Goal: Task Accomplishment & Management: Use online tool/utility

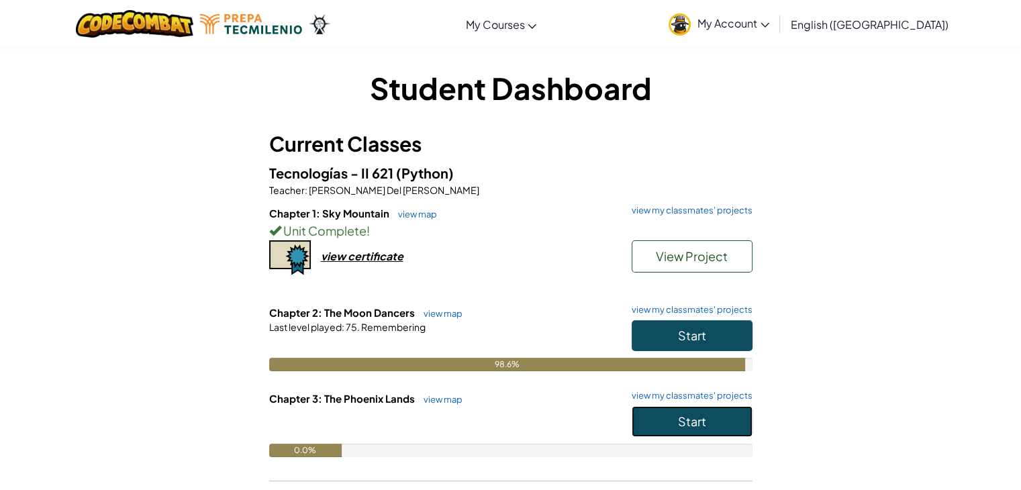
click at [666, 433] on button "Start" at bounding box center [692, 421] width 121 height 31
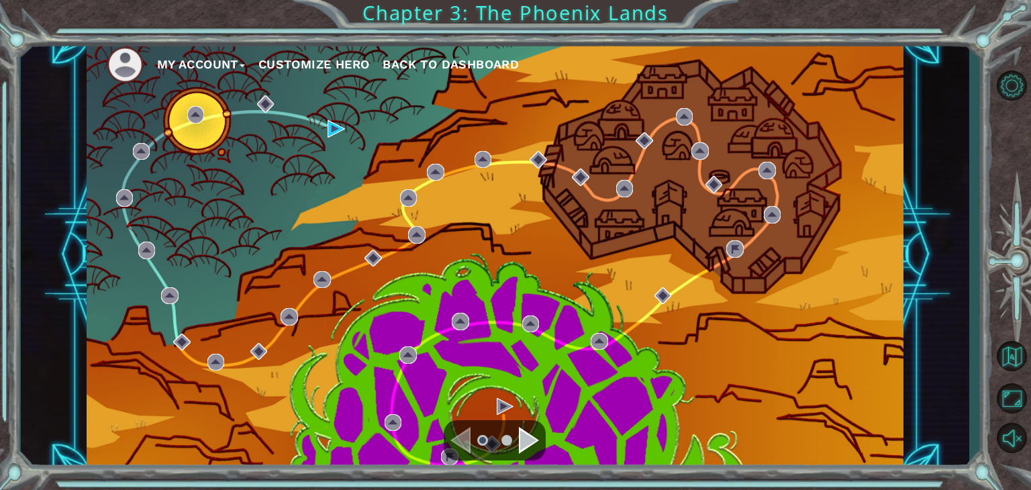
click at [471, 440] on div "Navigate to the previous page" at bounding box center [461, 440] width 20 height 27
click at [460, 441] on div "Navigate to the previous page" at bounding box center [461, 440] width 20 height 27
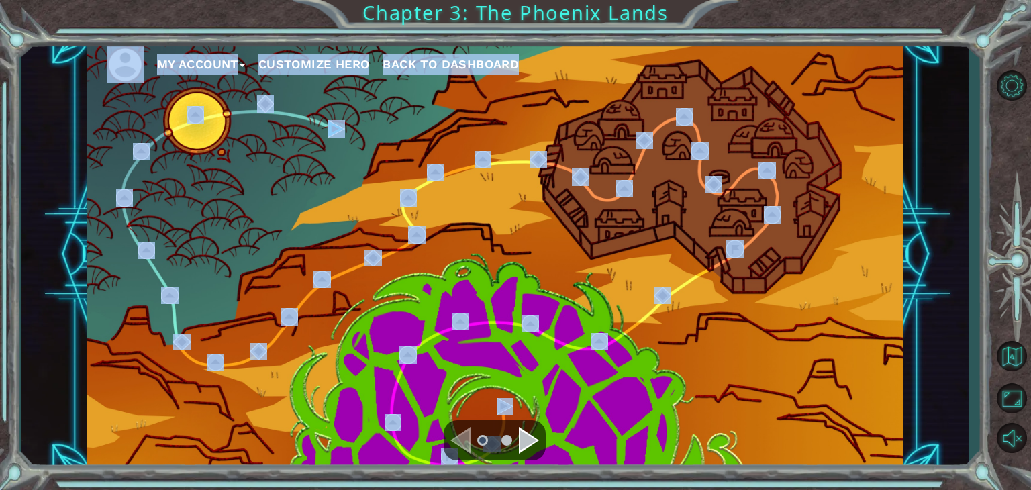
drag, startPoint x: 460, startPoint y: 441, endPoint x: 271, endPoint y: 198, distance: 307.7
click at [271, 198] on div "My Account Customize Hero Back to Dashboard" at bounding box center [495, 255] width 817 height 431
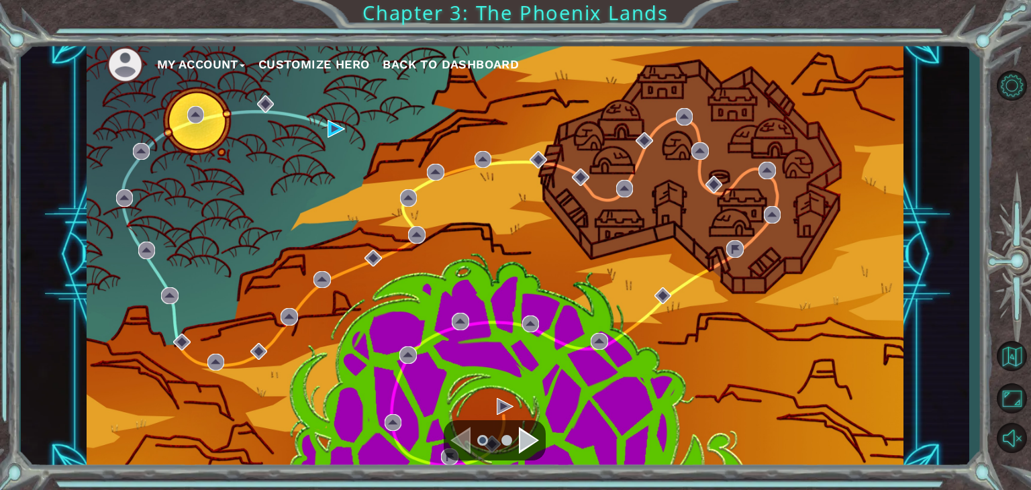
click at [16, 54] on div "My Account Customize Hero Back to Dashboard Chapter 3: The Phoenix Lands" at bounding box center [515, 245] width 1031 height 490
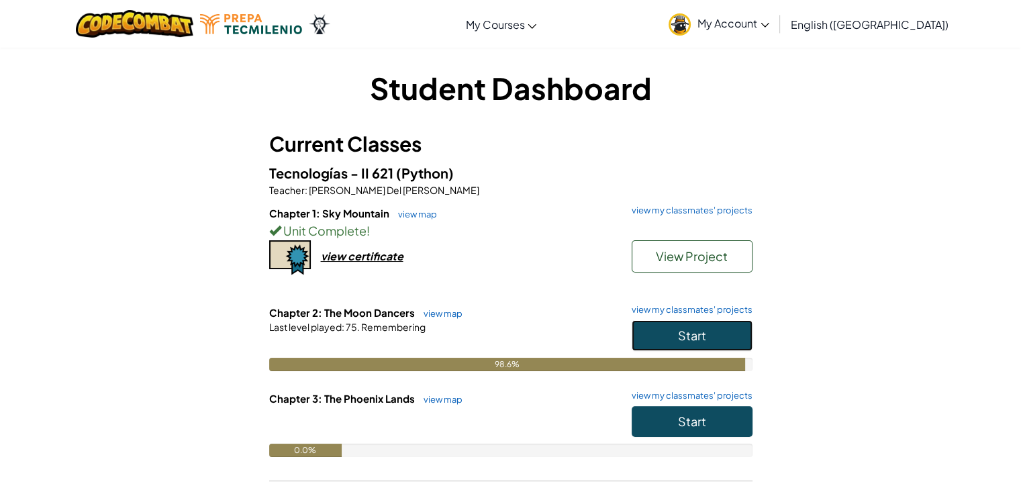
click at [669, 334] on button "Start" at bounding box center [692, 335] width 121 height 31
click at [712, 424] on button "Start" at bounding box center [692, 421] width 121 height 31
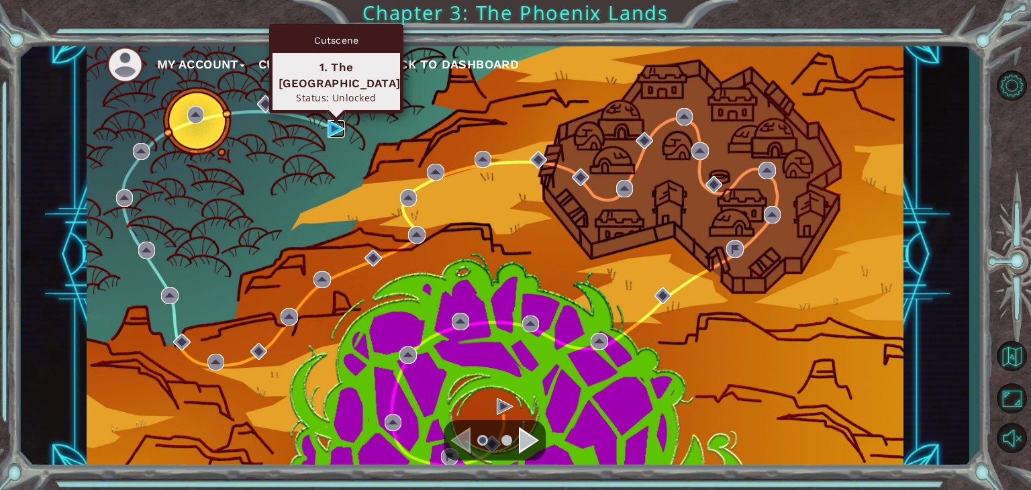
click at [334, 127] on img at bounding box center [336, 128] width 17 height 17
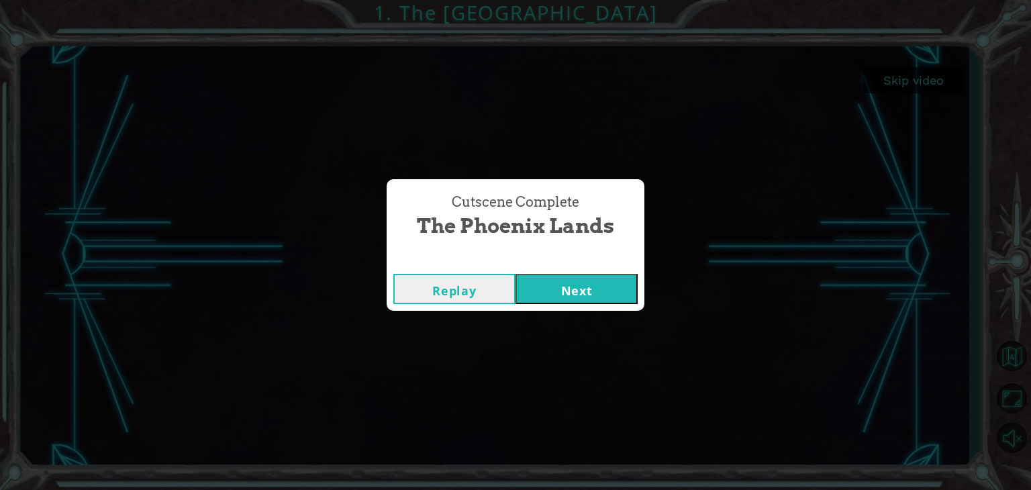
click at [583, 279] on button "Next" at bounding box center [577, 289] width 122 height 30
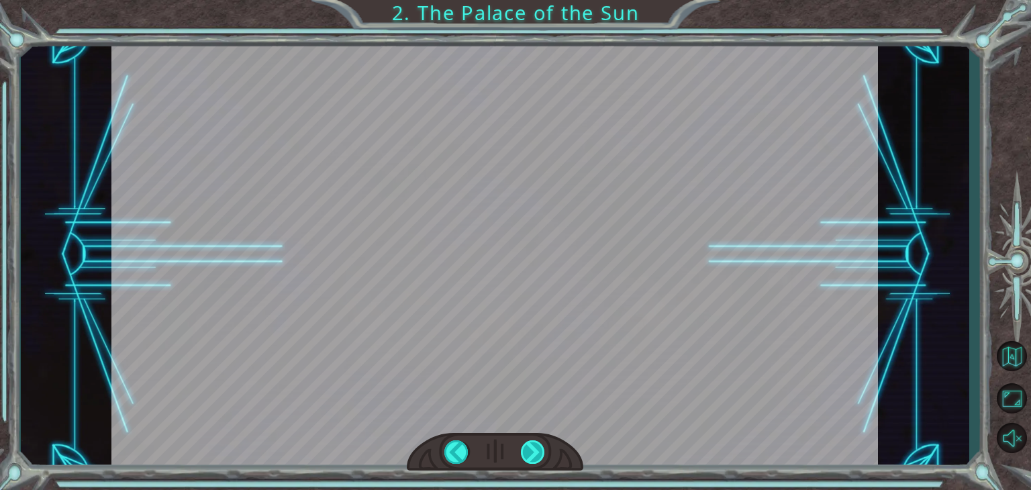
click at [523, 440] on div at bounding box center [533, 451] width 24 height 23
click at [526, 443] on div at bounding box center [533, 451] width 24 height 23
click at [559, 328] on div at bounding box center [494, 255] width 767 height 431
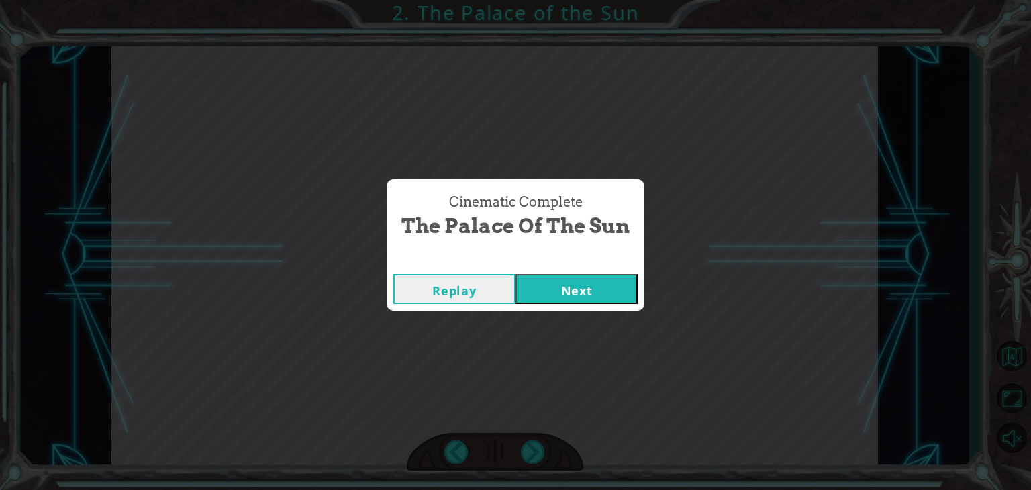
click at [585, 283] on button "Next" at bounding box center [577, 289] width 122 height 30
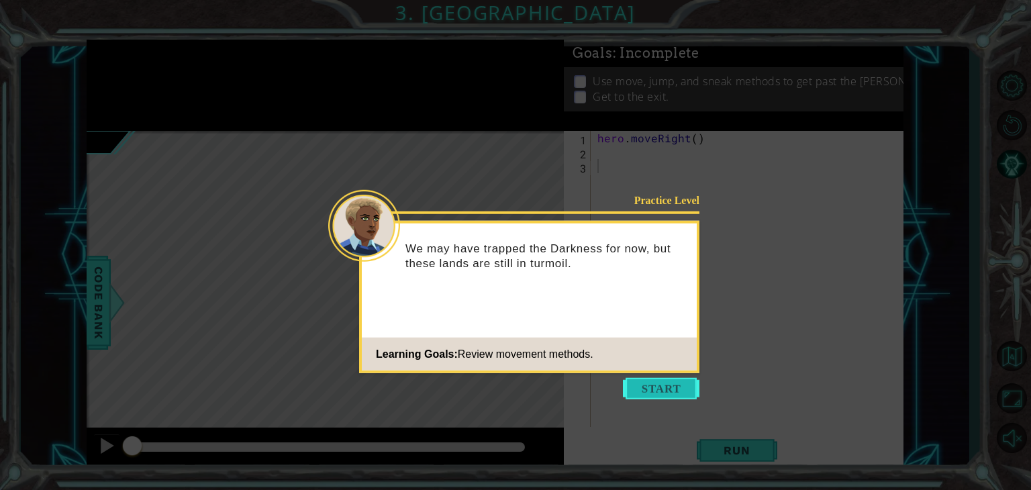
click at [666, 382] on button "Start" at bounding box center [661, 388] width 77 height 21
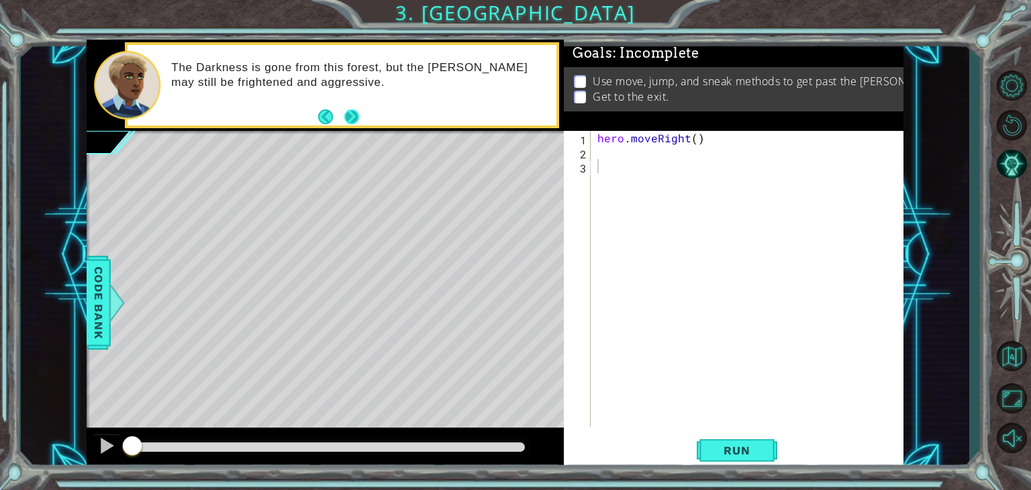
click at [346, 120] on button "Next" at bounding box center [351, 116] width 15 height 15
click at [731, 444] on span "Run" at bounding box center [736, 450] width 53 height 13
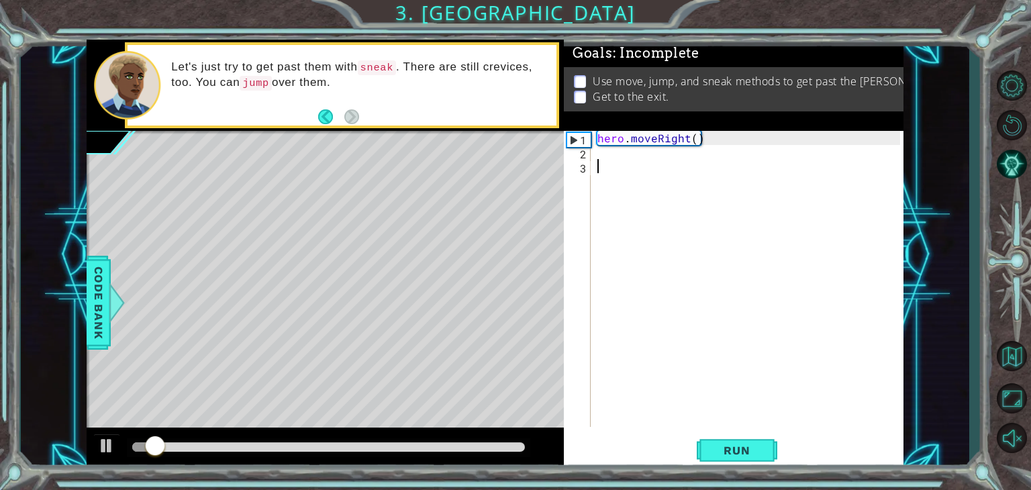
click at [603, 166] on div "hero . moveRight ( )" at bounding box center [751, 293] width 312 height 324
click at [732, 295] on div "hero . moveRight ( )" at bounding box center [751, 293] width 312 height 324
click at [806, 3] on div "1 ההההההההההההההההההההההההההההההההההההההההההההההההההההההההההההההההההההההההההההה…" at bounding box center [515, 245] width 1031 height 490
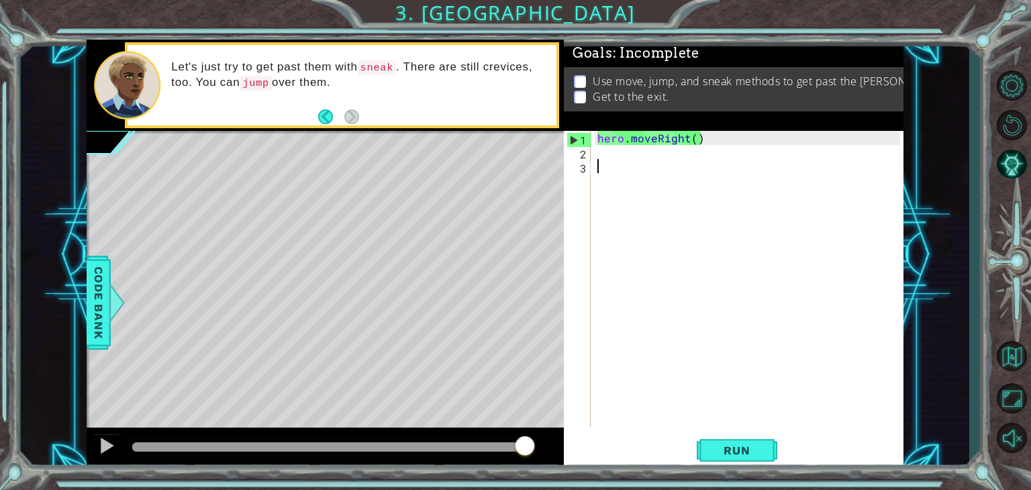
click at [670, 285] on div "hero . moveRight ( )" at bounding box center [751, 293] width 312 height 324
drag, startPoint x: 725, startPoint y: 120, endPoint x: 715, endPoint y: 131, distance: 15.2
click at [715, 131] on div "Goals : Incomplete Use move, jump, and sneak methods to get past the [PERSON_NA…" at bounding box center [734, 255] width 340 height 431
type textarea "hero.moveRight()"
drag, startPoint x: 681, startPoint y: 135, endPoint x: 599, endPoint y: 140, distance: 82.0
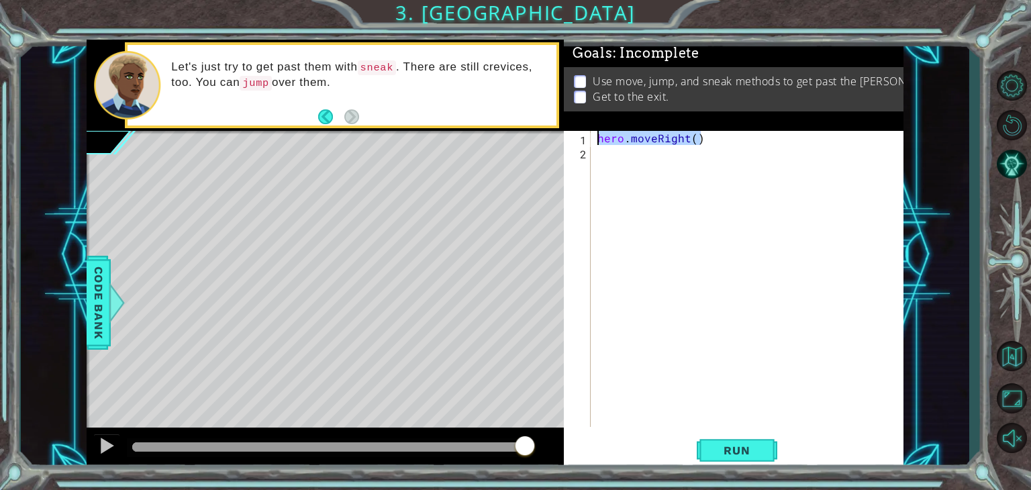
click at [599, 140] on div "hero . moveRight ( )" at bounding box center [751, 293] width 312 height 324
paste textarea "Code Area"
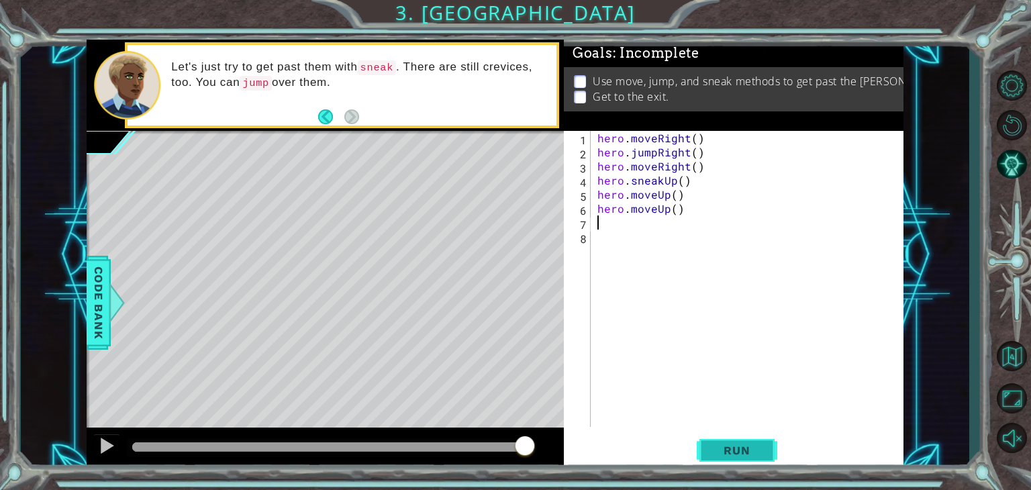
click at [757, 459] on button "Run" at bounding box center [737, 451] width 81 height 34
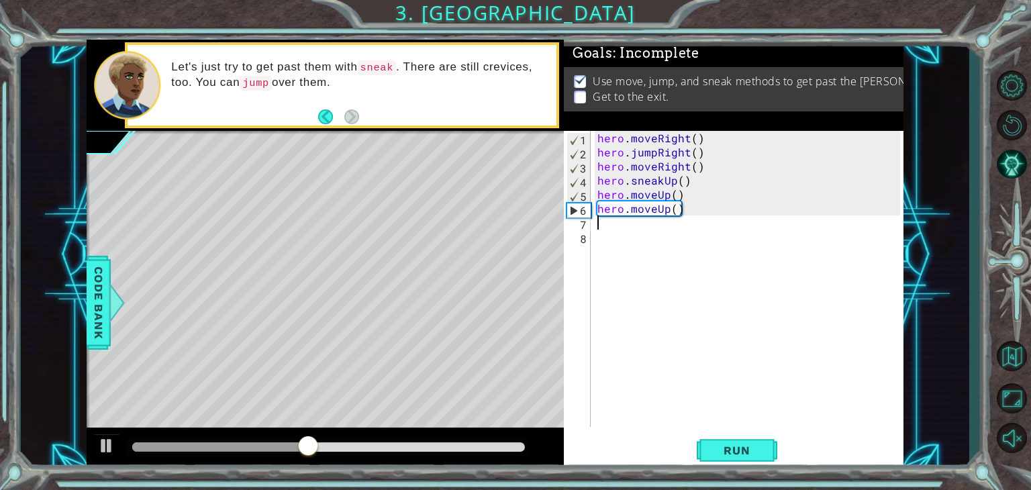
click at [755, 296] on div "hero . moveRight ( ) hero . jumpRight ( ) hero . moveRight ( ) hero . sneakUp (…" at bounding box center [751, 293] width 312 height 324
click at [872, 296] on div "hero . moveRight ( ) hero . jumpRight ( ) hero . moveRight ( ) hero . sneakUp (…" at bounding box center [751, 293] width 312 height 324
click at [739, 160] on div "hero . moveRight ( ) hero . jumpRight ( ) hero . moveRight ( ) hero . sneakUp (…" at bounding box center [751, 293] width 312 height 324
click at [720, 212] on div "hero . moveRight ( ) hero . jumpRight ( ) hero . moveRight ( ) hero . sneakUp (…" at bounding box center [751, 293] width 312 height 324
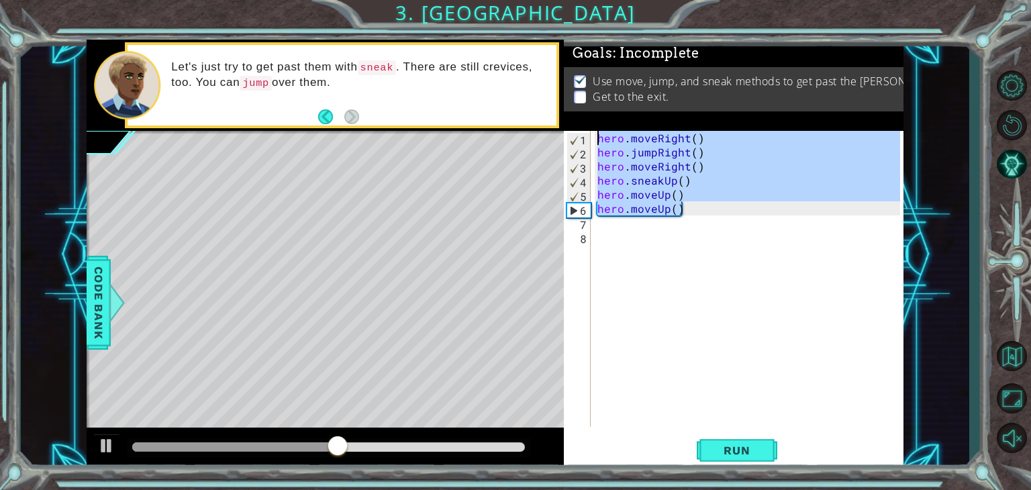
drag, startPoint x: 720, startPoint y: 212, endPoint x: 573, endPoint y: 117, distance: 174.9
click at [573, 117] on div "Goals : Incomplete Use move, jump, and sneak methods to get past the [PERSON_NA…" at bounding box center [734, 255] width 340 height 431
type textarea "hero.moveRight() hero.jumpRight()"
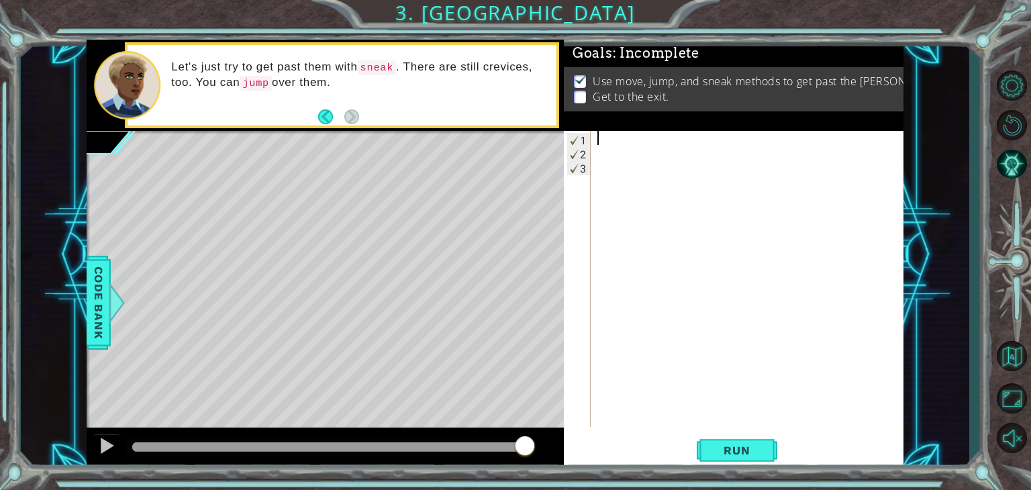
click at [665, 145] on div at bounding box center [751, 293] width 312 height 324
paste textarea "hero.sneakUp(6)"
type textarea "hero.sneakUp(6)"
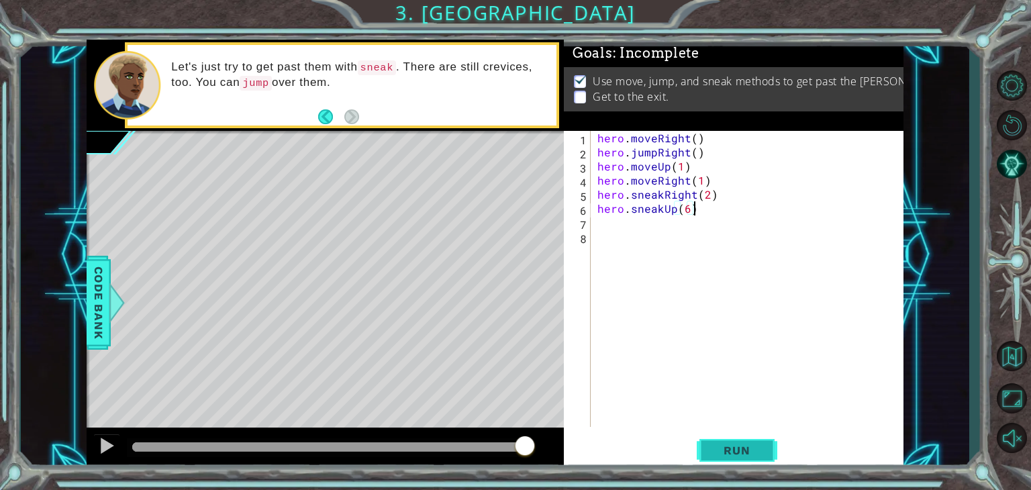
click at [737, 453] on span "Run" at bounding box center [736, 450] width 53 height 13
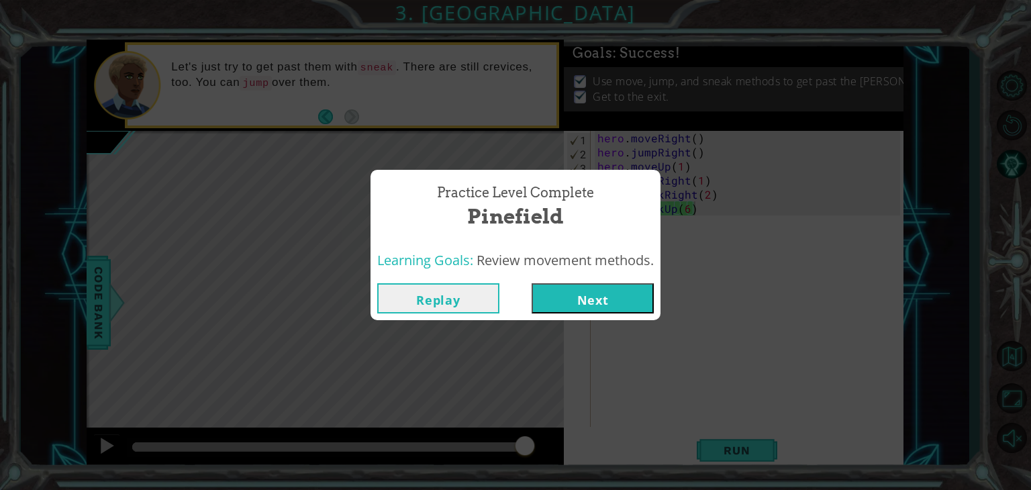
click at [600, 290] on button "Next" at bounding box center [593, 298] width 122 height 30
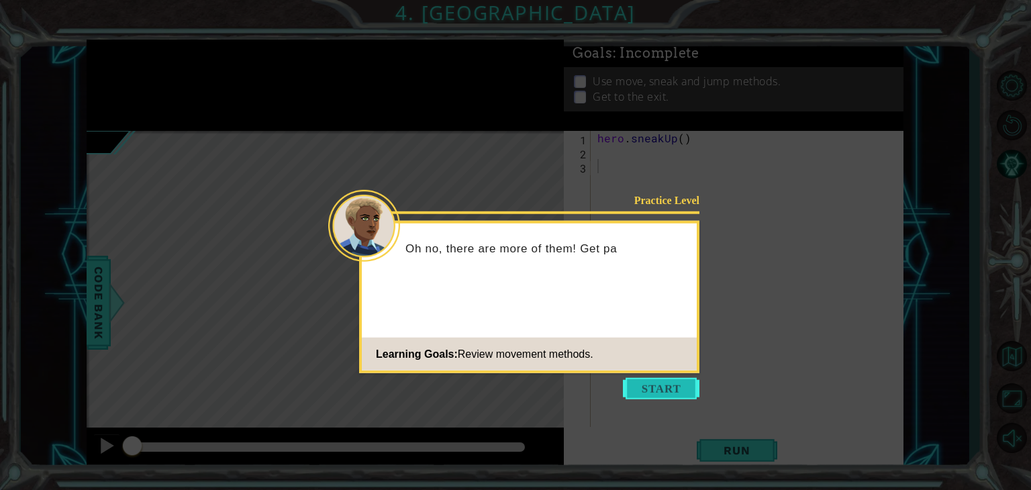
click at [665, 392] on button "Start" at bounding box center [661, 388] width 77 height 21
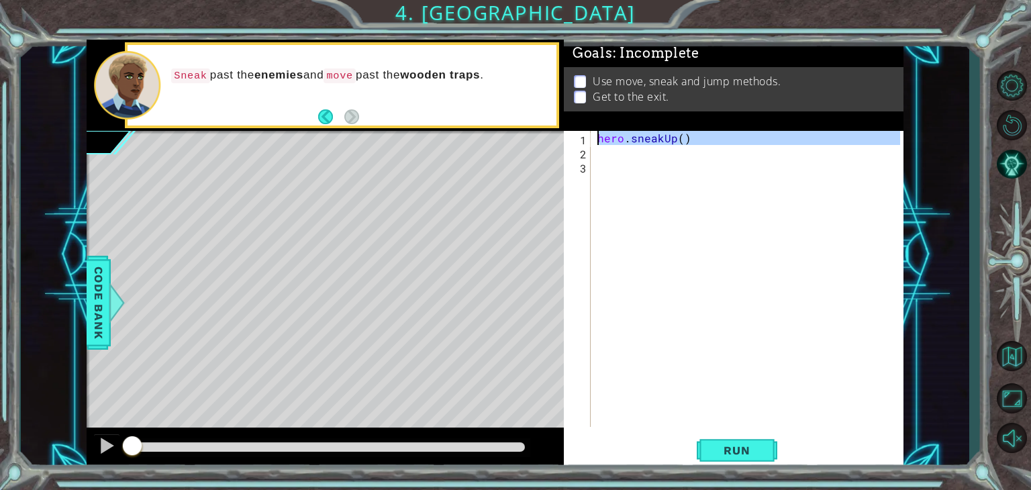
drag, startPoint x: 604, startPoint y: 159, endPoint x: 579, endPoint y: 91, distance: 72.2
click at [579, 91] on div "Goals : Incomplete Use move, sneak and jump methods. Get to the exit. 1 2 3 her…" at bounding box center [734, 255] width 340 height 431
type textarea "hero.sneakUp()"
paste textarea "hero.moveUp(1)"
type textarea "hero.moveUp(1)"
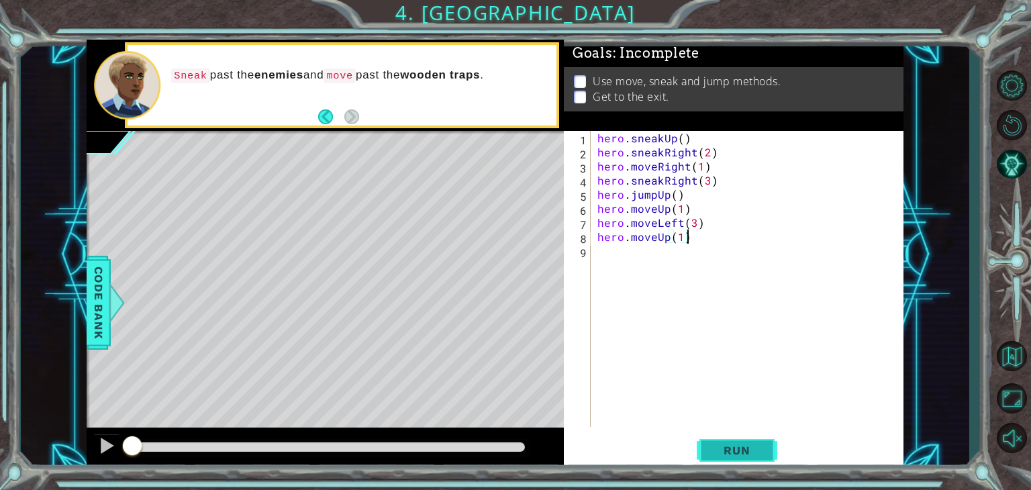
click at [740, 461] on button "Run" at bounding box center [737, 451] width 81 height 34
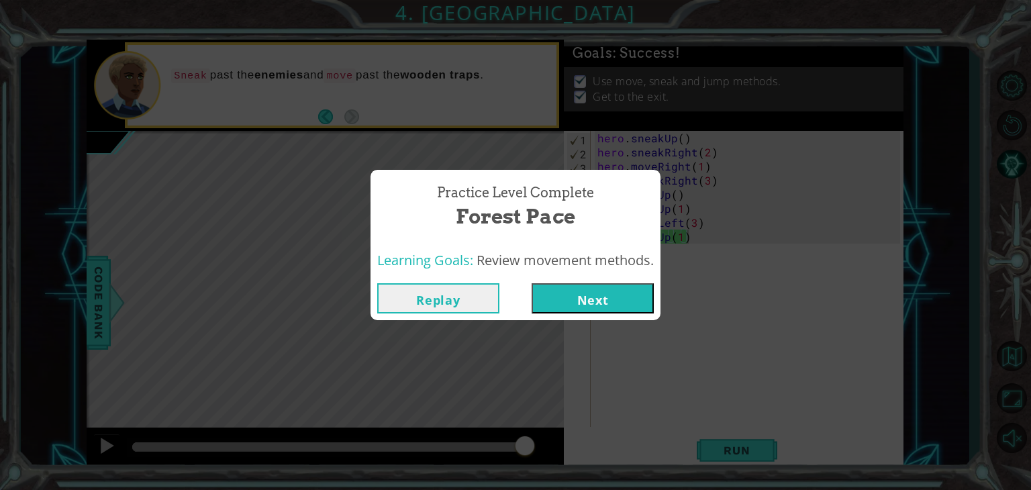
click at [611, 283] on button "Next" at bounding box center [593, 298] width 122 height 30
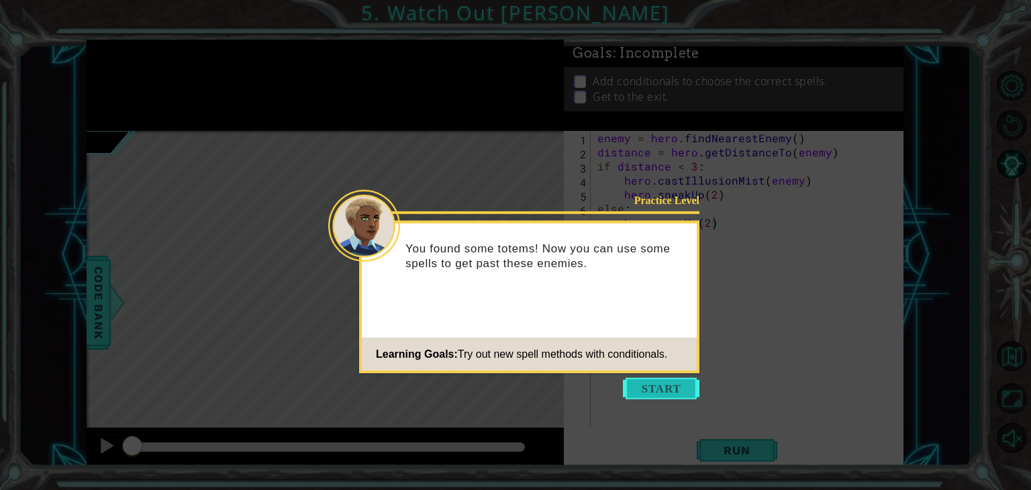
click at [643, 382] on button "Start" at bounding box center [661, 388] width 77 height 21
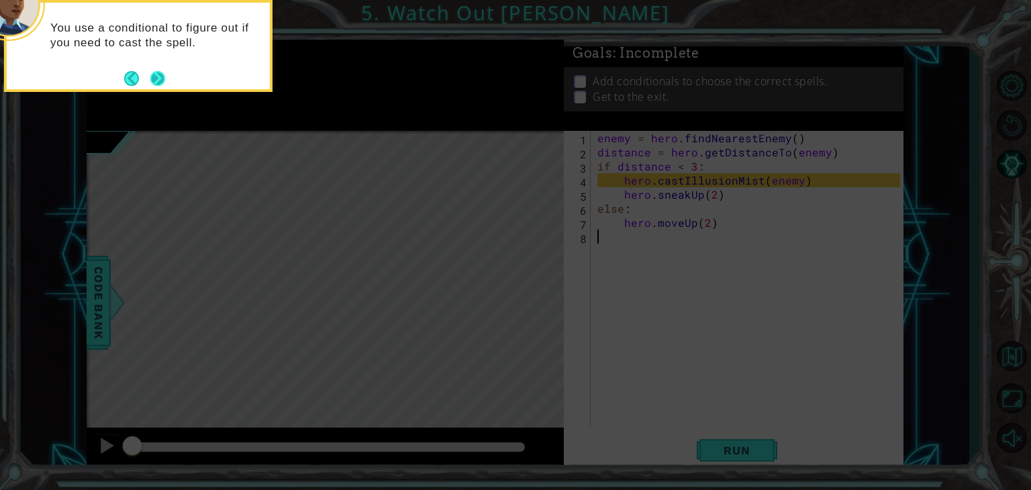
click at [156, 75] on button "Next" at bounding box center [157, 78] width 15 height 15
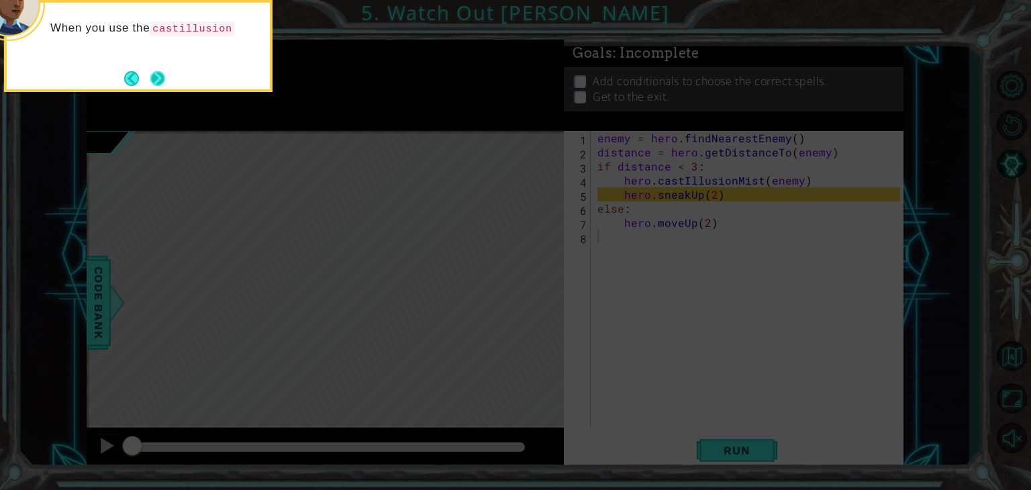
click at [158, 81] on button "Next" at bounding box center [157, 78] width 15 height 15
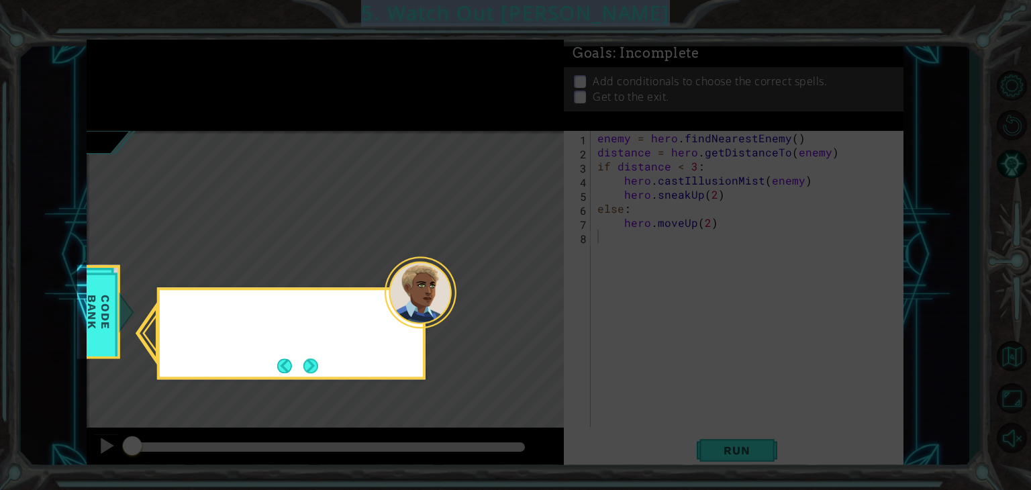
click at [158, 81] on icon at bounding box center [515, 245] width 1031 height 490
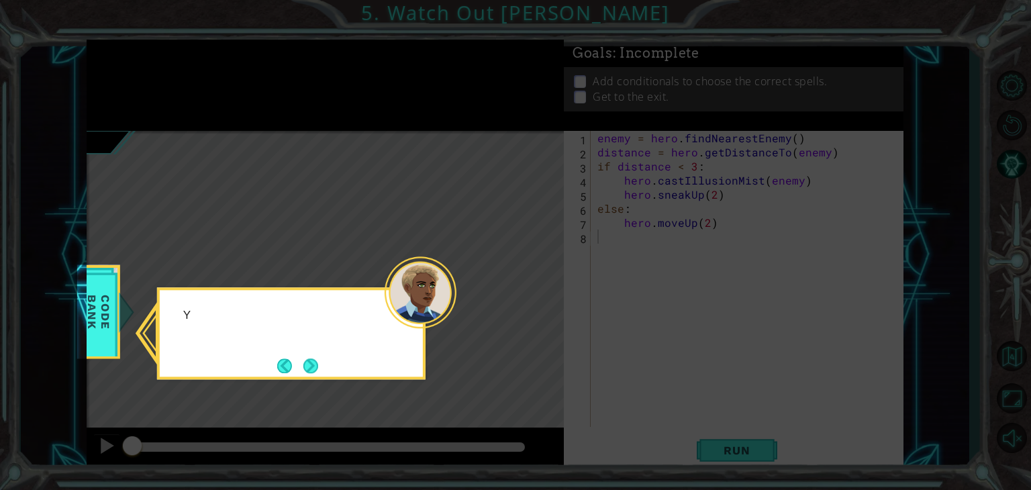
click at [158, 81] on icon at bounding box center [515, 245] width 1031 height 490
click at [315, 363] on button "Next" at bounding box center [310, 366] width 15 height 15
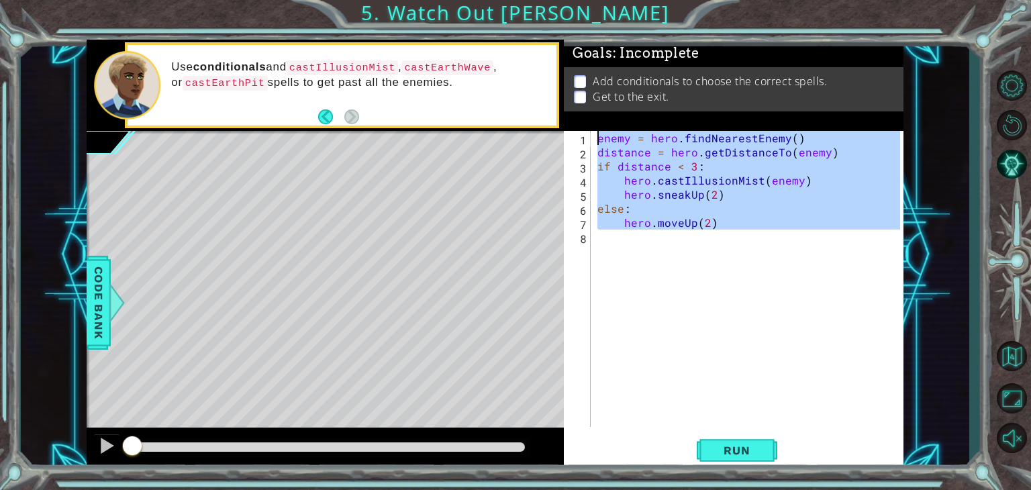
drag, startPoint x: 765, startPoint y: 255, endPoint x: 483, endPoint y: 32, distance: 359.5
click at [483, 32] on div "1 ההההההההההההההההההההההההההההההההההההההההההההההההההההההההההההההההההההההההההההה…" at bounding box center [515, 245] width 1031 height 490
paste textarea "hero.moveRight(5"
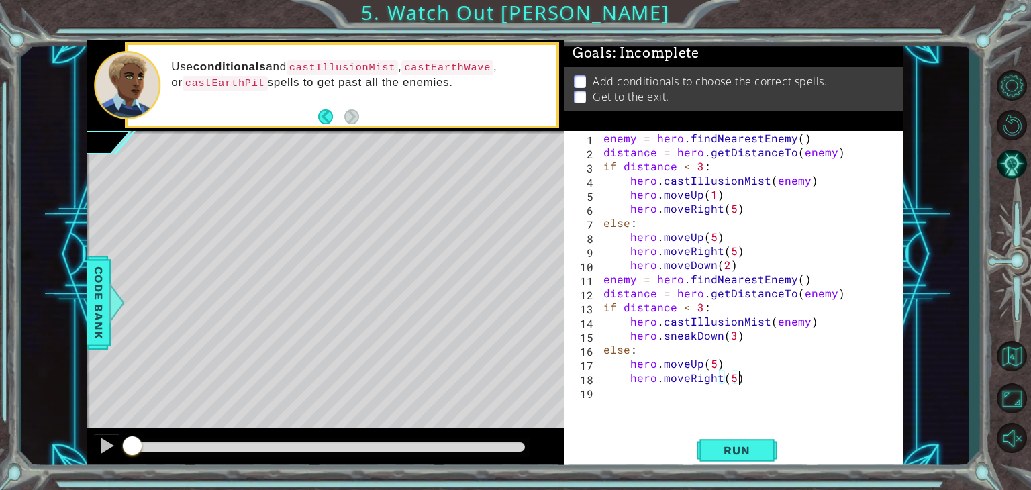
click at [856, 366] on div "enemy = hero . findNearestEnemy ( ) distance = hero . getDistanceTo ( enemy ) i…" at bounding box center [754, 293] width 306 height 324
type textarea "hero.moveUp(5)"
click at [854, 360] on div "enemy = hero . findNearestEnemy ( ) distance = hero . getDistanceTo ( enemy ) i…" at bounding box center [754, 293] width 306 height 324
click at [727, 463] on button "Run" at bounding box center [737, 451] width 81 height 34
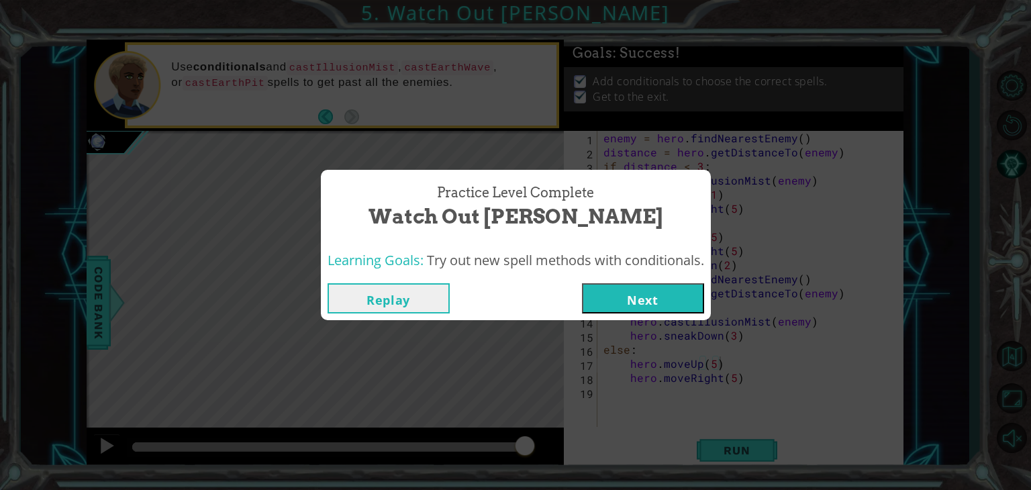
click at [669, 297] on button "Next" at bounding box center [643, 298] width 122 height 30
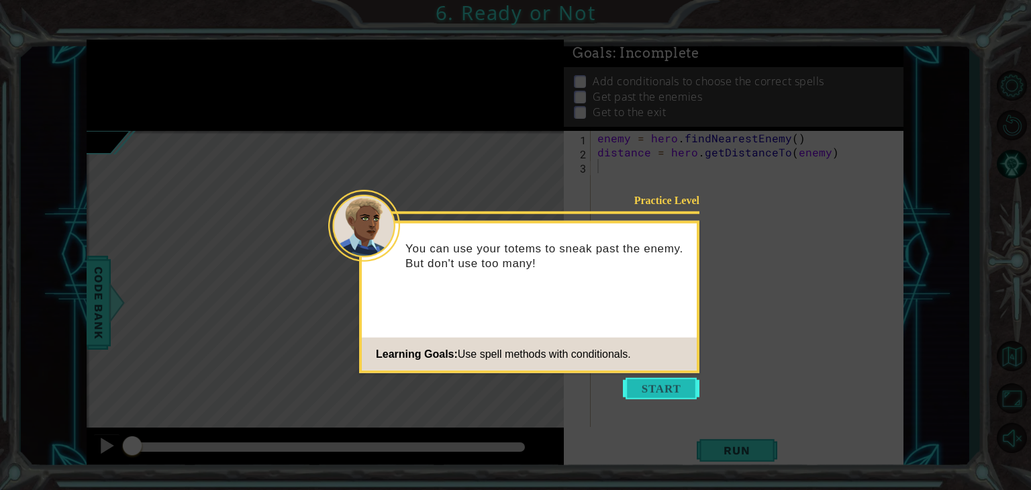
click at [663, 395] on button "Start" at bounding box center [661, 388] width 77 height 21
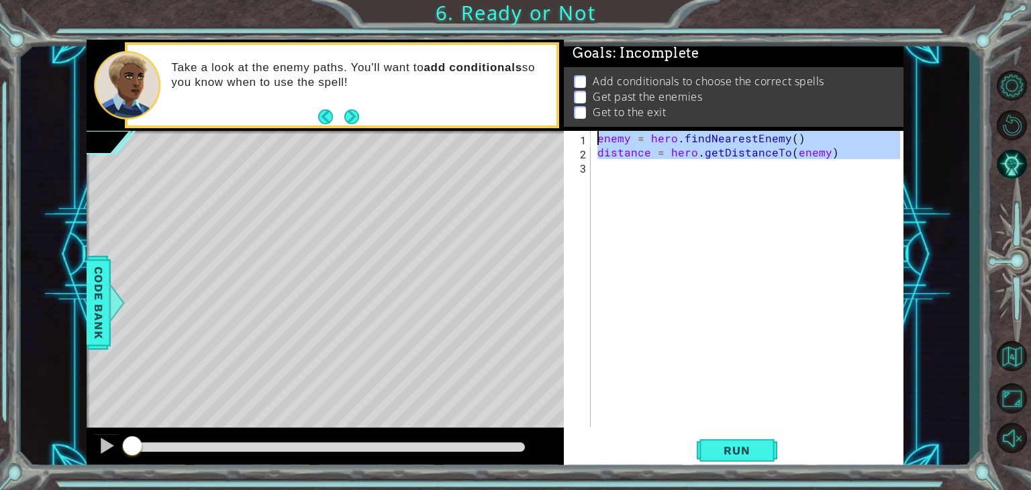
drag, startPoint x: 606, startPoint y: 177, endPoint x: 506, endPoint y: 16, distance: 189.3
click at [506, 16] on div "1 ההההההההההההההההההההההההההההההההההההההההההההההההההההההההההההההההההההההההההההה…" at bounding box center [515, 245] width 1031 height 490
paste textarea "hero.jumpDown("
type textarea "hero.jumpDown("
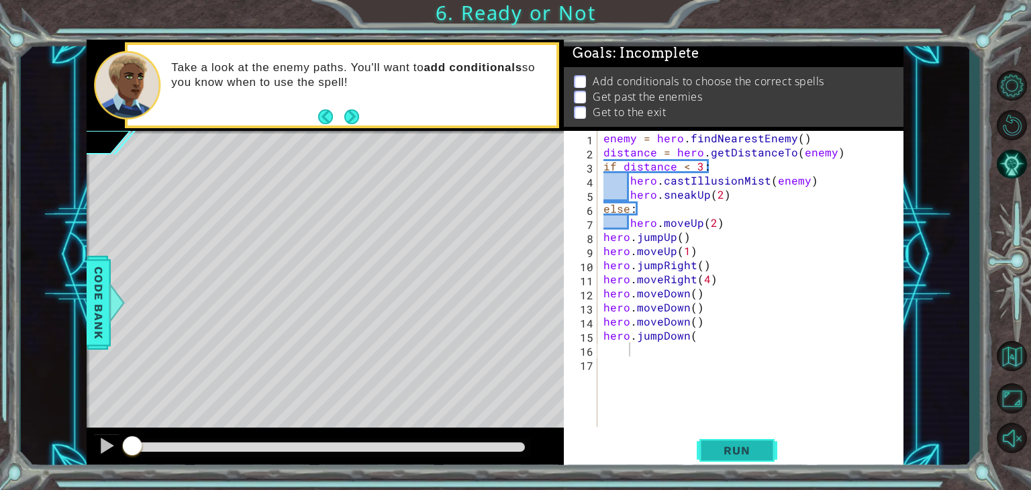
click at [730, 446] on span "Run" at bounding box center [736, 450] width 53 height 13
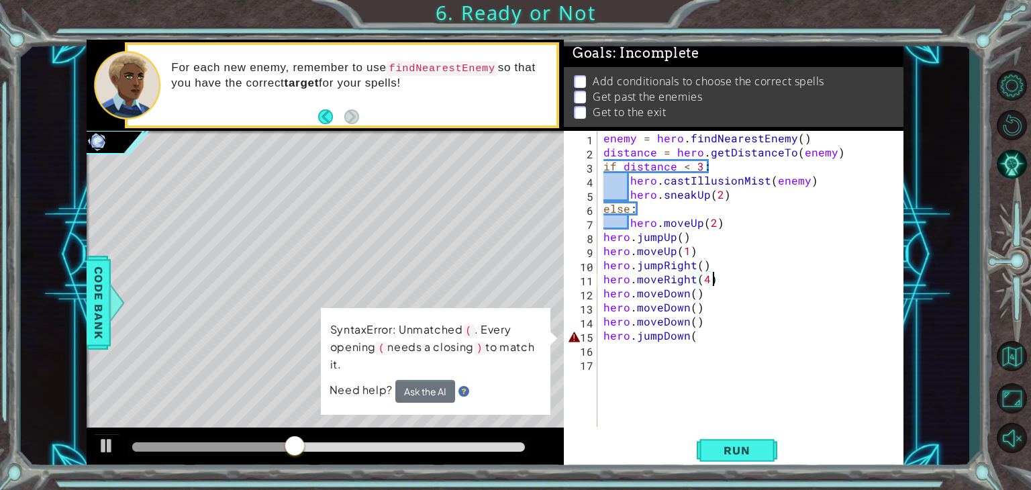
click at [782, 279] on div "enemy = hero . findNearestEnemy ( ) distance = hero . getDistanceTo ( enemy ) i…" at bounding box center [754, 293] width 306 height 324
click at [770, 334] on div "enemy = hero . findNearestEnemy ( ) distance = hero . getDistanceTo ( enemy ) i…" at bounding box center [754, 293] width 306 height 324
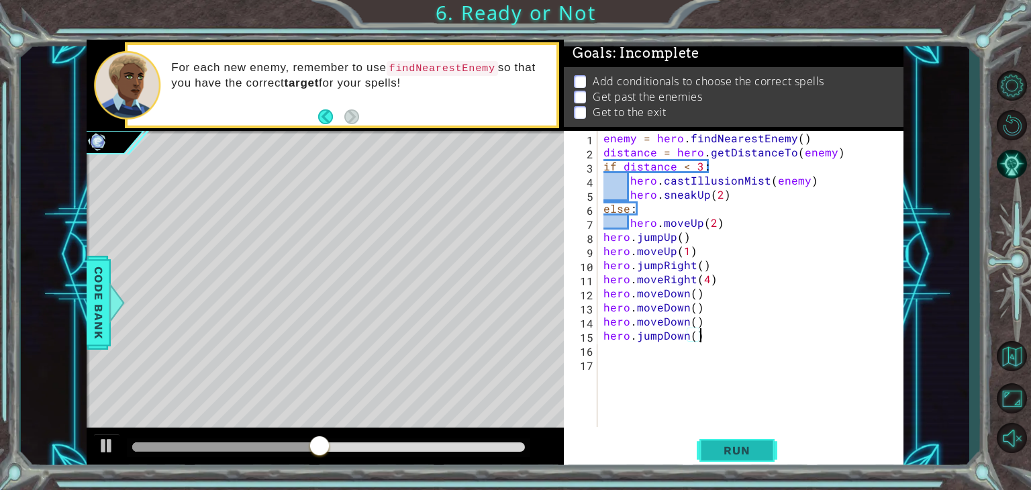
type textarea "hero.jumpDown()"
click at [728, 460] on button "Run" at bounding box center [737, 451] width 81 height 34
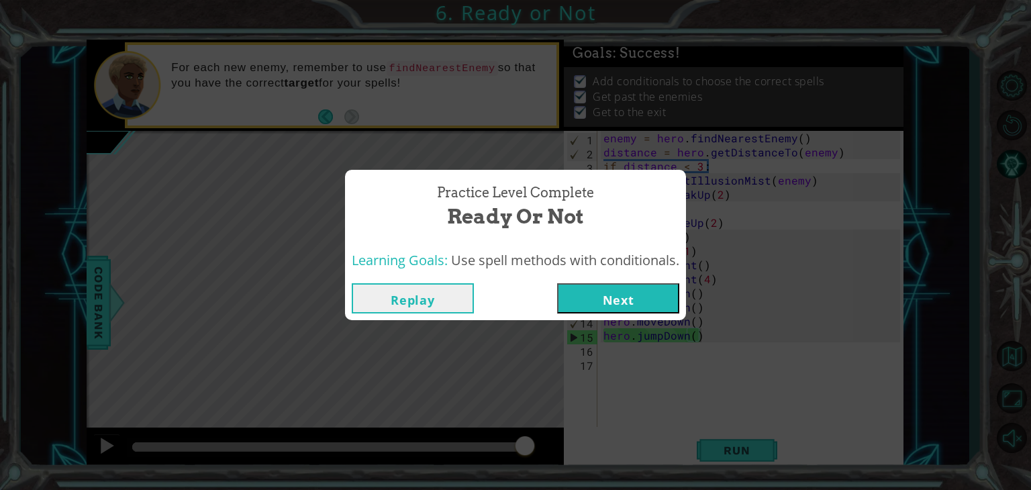
click at [631, 299] on button "Next" at bounding box center [618, 298] width 122 height 30
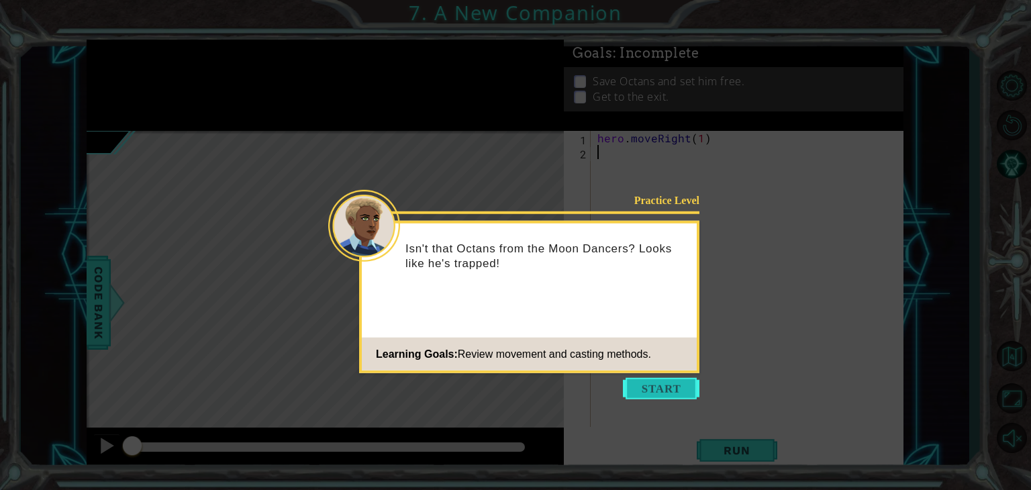
click at [636, 396] on button "Start" at bounding box center [661, 388] width 77 height 21
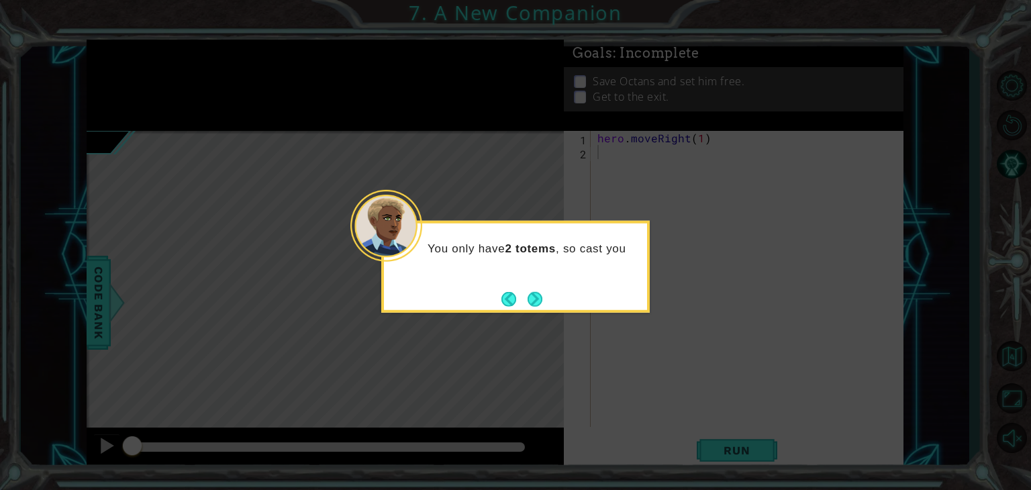
click at [545, 285] on div "You only have 2 totems , so cast you" at bounding box center [515, 267] width 269 height 92
click at [537, 295] on button "Next" at bounding box center [535, 298] width 15 height 15
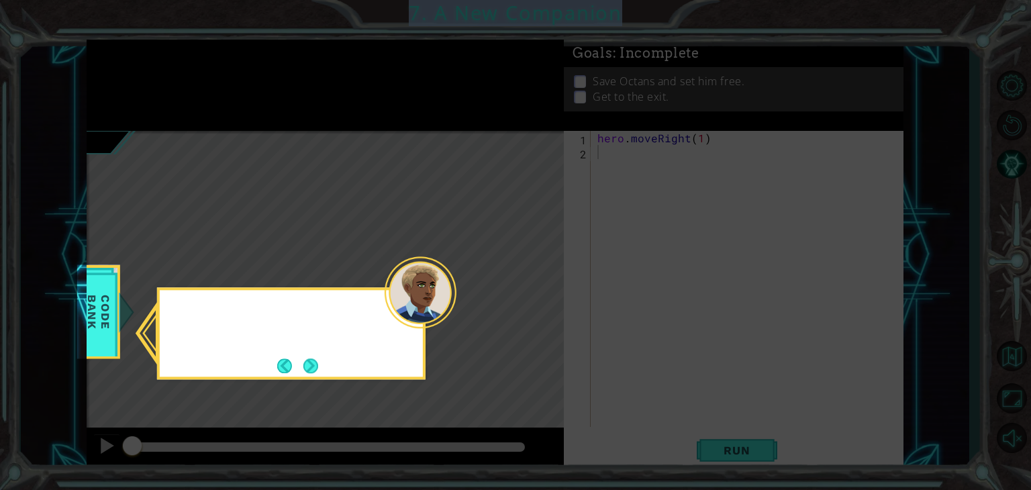
click at [537, 295] on icon at bounding box center [515, 245] width 1031 height 490
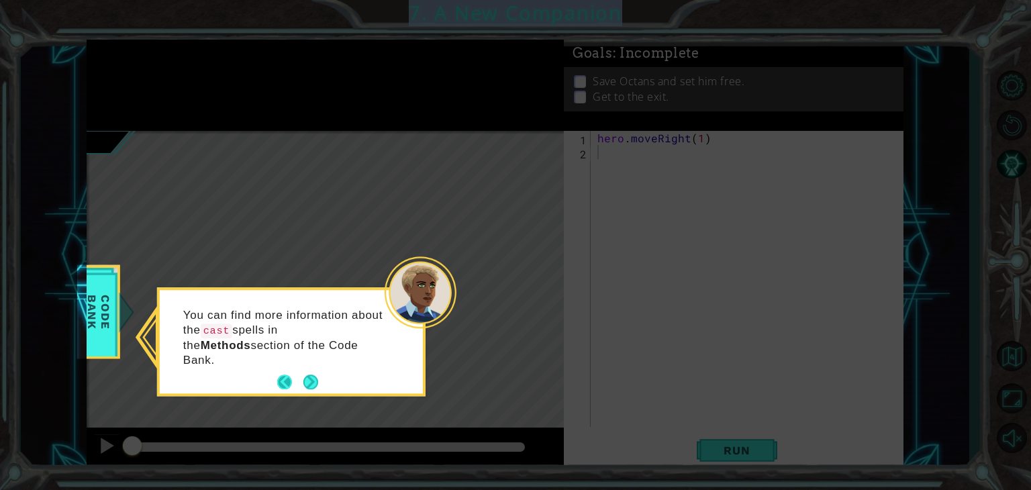
click at [286, 375] on button "Back" at bounding box center [290, 382] width 26 height 15
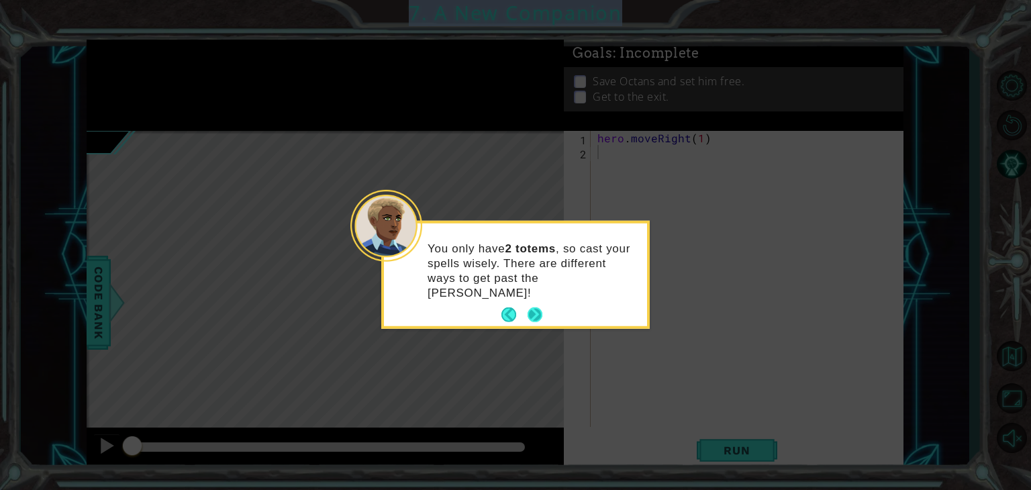
click at [531, 308] on button "Next" at bounding box center [535, 315] width 15 height 15
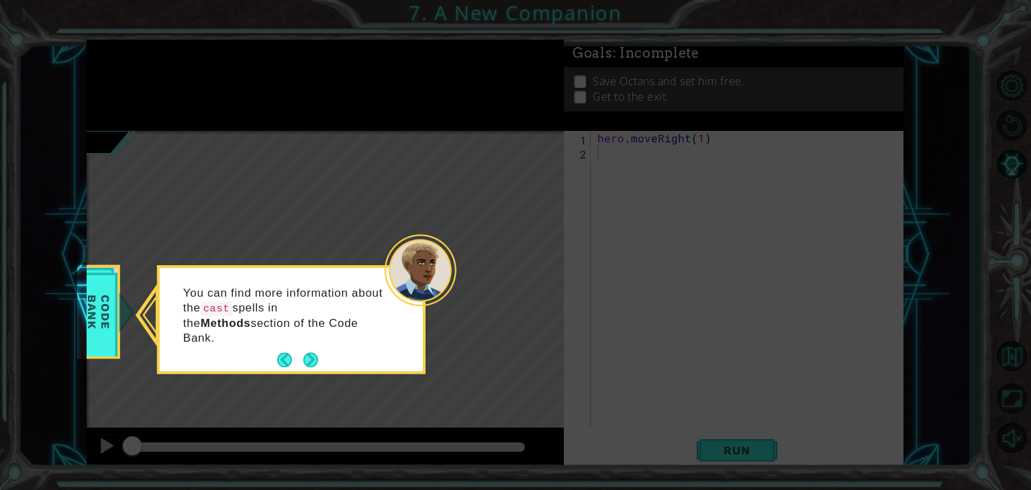
click at [531, 293] on icon at bounding box center [515, 245] width 1031 height 490
click at [305, 352] on button "Next" at bounding box center [310, 359] width 15 height 15
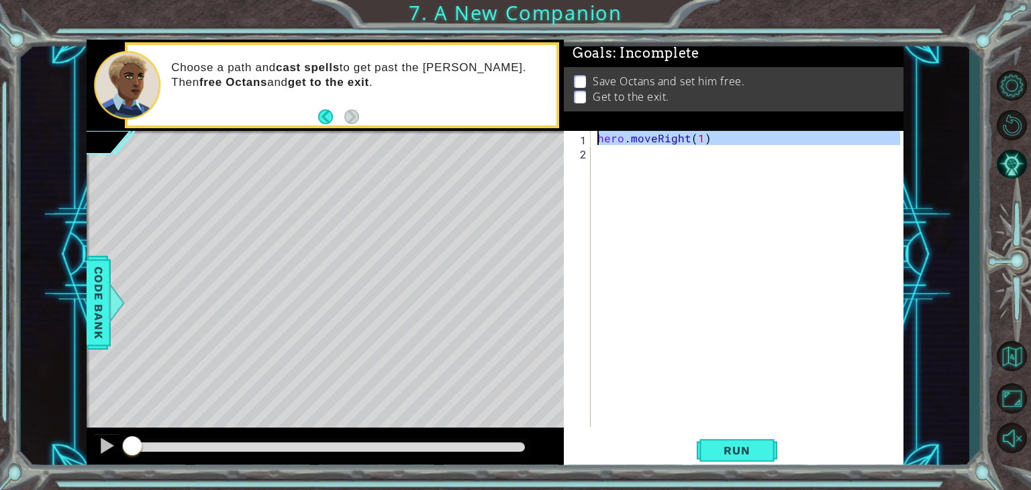
drag, startPoint x: 638, startPoint y: 177, endPoint x: 524, endPoint y: 17, distance: 196.0
click at [524, 17] on div "1 ההההההההההההההההההההההההההההההההההההההההההההההההההההההההההההההההההההההההההההה…" at bounding box center [515, 245] width 1031 height 490
paste textarea "2"
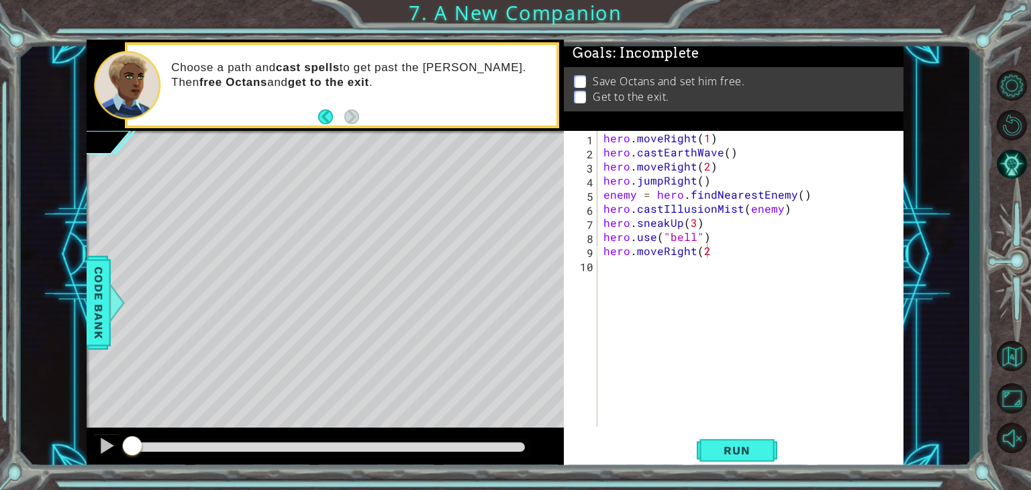
click at [741, 468] on div "hero.moveRight(2 1 2 3 4 5 6 7 8 9 10 hero . moveRight ( 1 ) hero . castEarthWa…" at bounding box center [734, 300] width 340 height 339
click at [723, 226] on div "hero . moveRight ( 1 ) hero . castEarthWave ( ) hero . moveRight ( 2 ) hero . j…" at bounding box center [754, 293] width 306 height 324
type textarea "hero.moveRight(2)"
drag, startPoint x: 710, startPoint y: 434, endPoint x: 720, endPoint y: 462, distance: 29.3
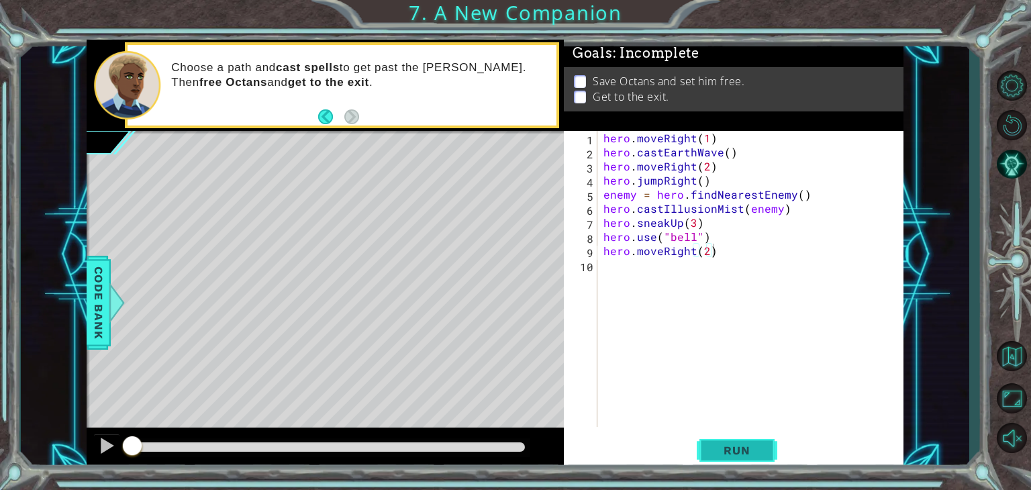
click at [720, 462] on button "Run" at bounding box center [737, 451] width 81 height 34
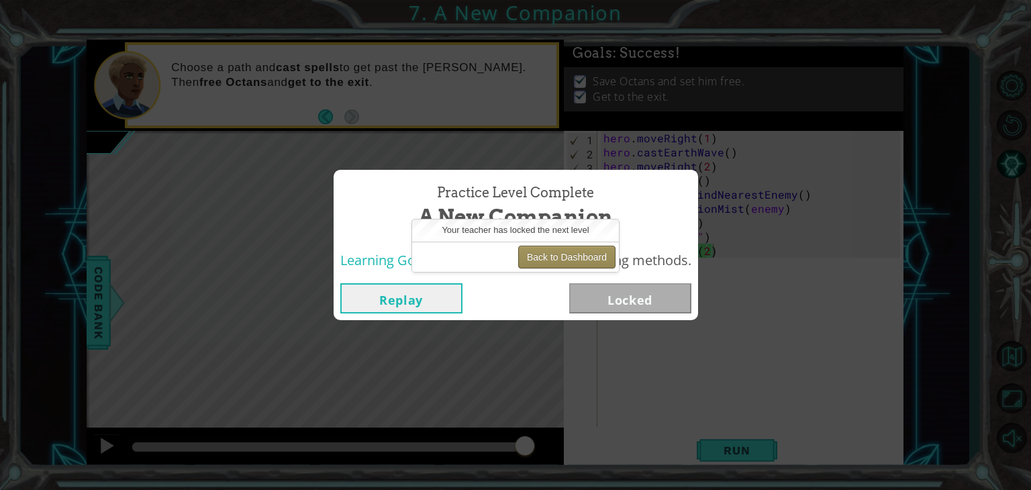
click at [547, 256] on button "Back to Dashboard" at bounding box center [566, 257] width 97 height 23
click at [537, 261] on button "Back to Dashboard" at bounding box center [566, 257] width 97 height 23
click at [541, 258] on button "Back to Dashboard" at bounding box center [566, 257] width 97 height 23
click at [548, 144] on div "Practice Level Complete A New Companion Learning Goals: Review movement and cas…" at bounding box center [515, 245] width 1031 height 490
click at [382, 297] on button "Replay" at bounding box center [401, 298] width 122 height 30
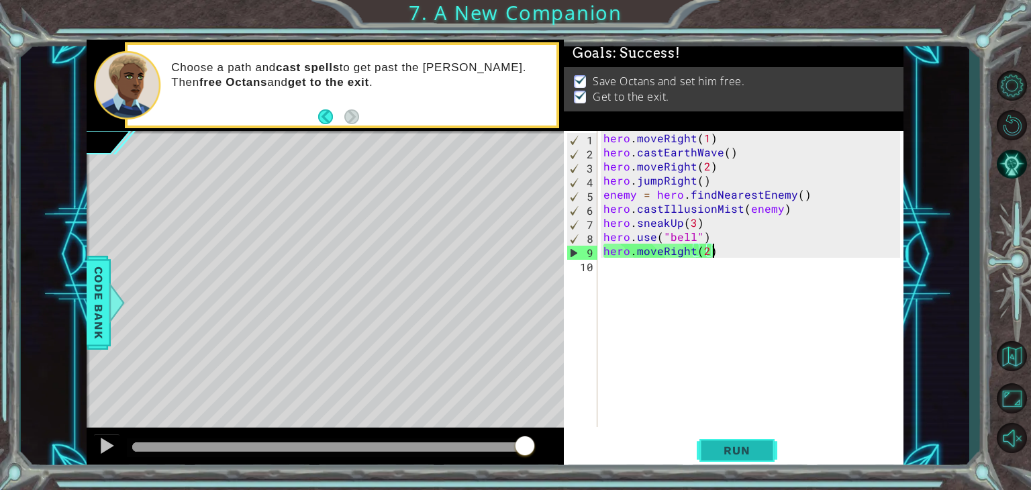
click at [720, 449] on span "Run" at bounding box center [736, 450] width 53 height 13
